Goal: Check status: Check status

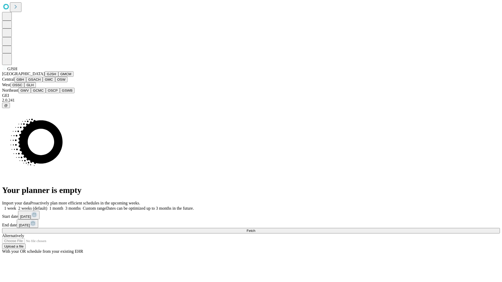
click at [45, 77] on button "GJSH" at bounding box center [52, 73] width 14 height 5
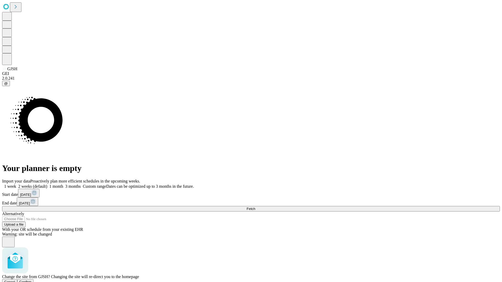
click at [32, 280] on span "Confirm" at bounding box center [25, 282] width 12 height 4
click at [16, 184] on label "1 week" at bounding box center [9, 186] width 14 height 4
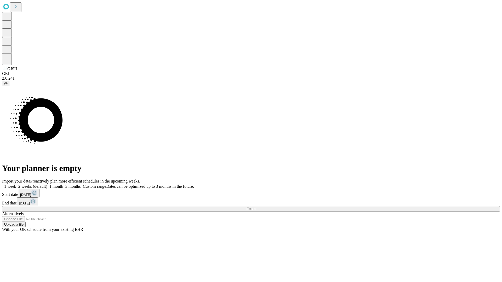
click at [255, 207] on span "Fetch" at bounding box center [251, 209] width 9 height 4
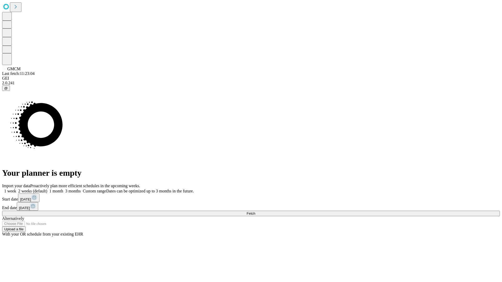
click at [255, 212] on span "Fetch" at bounding box center [251, 214] width 9 height 4
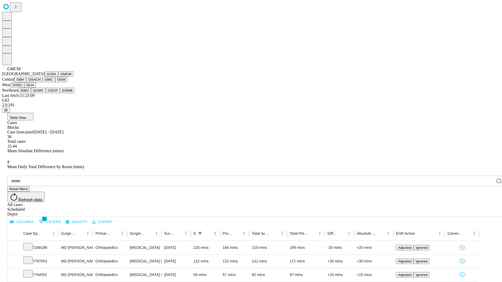
click at [26, 82] on button "GBH" at bounding box center [20, 79] width 12 height 5
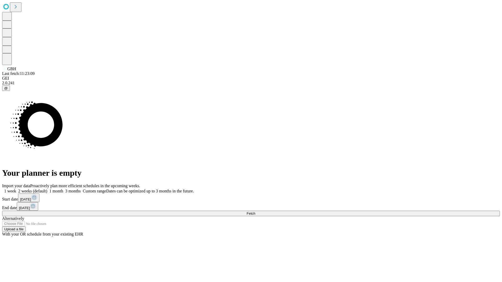
click at [16, 189] on label "1 week" at bounding box center [9, 191] width 14 height 4
click at [255, 212] on span "Fetch" at bounding box center [251, 214] width 9 height 4
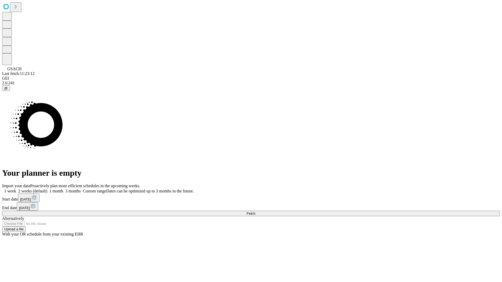
click at [16, 189] on label "1 week" at bounding box center [9, 191] width 14 height 4
click at [255, 212] on span "Fetch" at bounding box center [251, 214] width 9 height 4
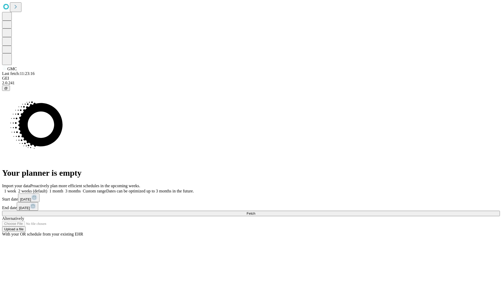
click at [16, 189] on label "1 week" at bounding box center [9, 191] width 14 height 4
click at [255, 212] on span "Fetch" at bounding box center [251, 214] width 9 height 4
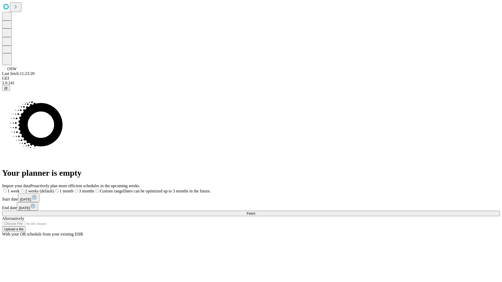
click at [255, 212] on span "Fetch" at bounding box center [251, 214] width 9 height 4
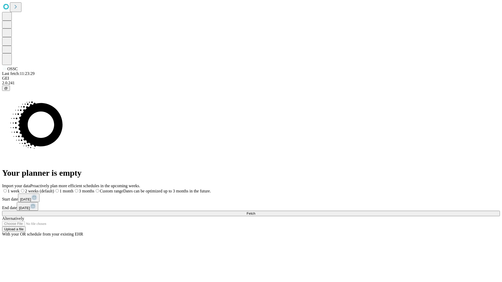
click at [20, 189] on label "1 week" at bounding box center [11, 191] width 18 height 4
click at [255, 212] on span "Fetch" at bounding box center [251, 214] width 9 height 4
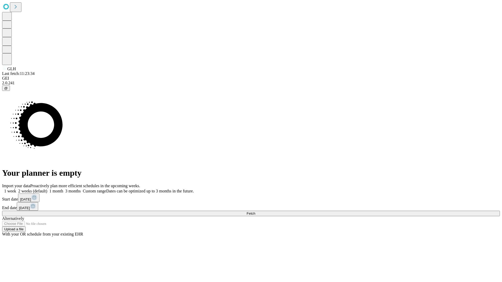
click at [16, 189] on label "1 week" at bounding box center [9, 191] width 14 height 4
click at [255, 212] on span "Fetch" at bounding box center [251, 214] width 9 height 4
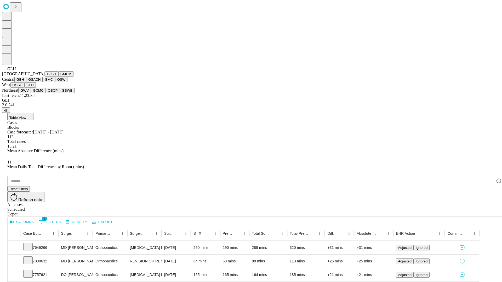
click at [31, 93] on button "GWV" at bounding box center [24, 90] width 13 height 5
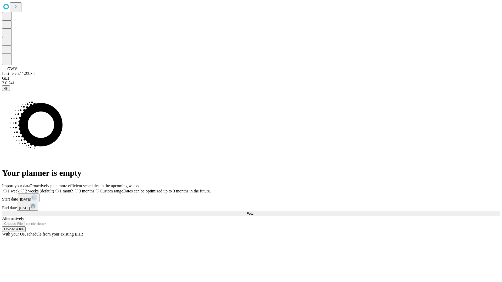
click at [20, 189] on label "1 week" at bounding box center [11, 191] width 18 height 4
click at [255, 212] on span "Fetch" at bounding box center [251, 214] width 9 height 4
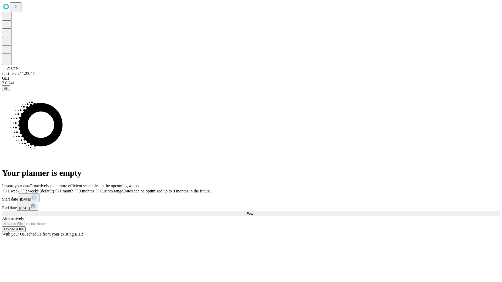
click at [20, 189] on label "1 week" at bounding box center [11, 191] width 18 height 4
click at [255, 212] on span "Fetch" at bounding box center [251, 214] width 9 height 4
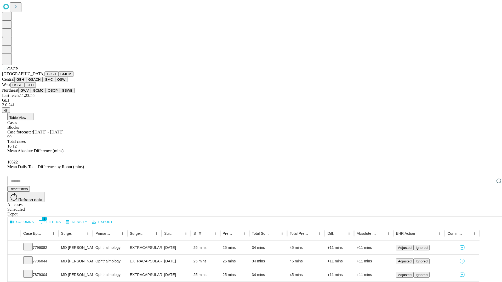
click at [60, 93] on button "GSWB" at bounding box center [67, 90] width 15 height 5
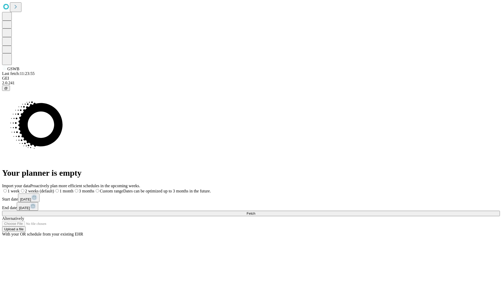
click at [20, 189] on label "1 week" at bounding box center [11, 191] width 18 height 4
click at [255, 212] on span "Fetch" at bounding box center [251, 214] width 9 height 4
